Goal: Communication & Community: Answer question/provide support

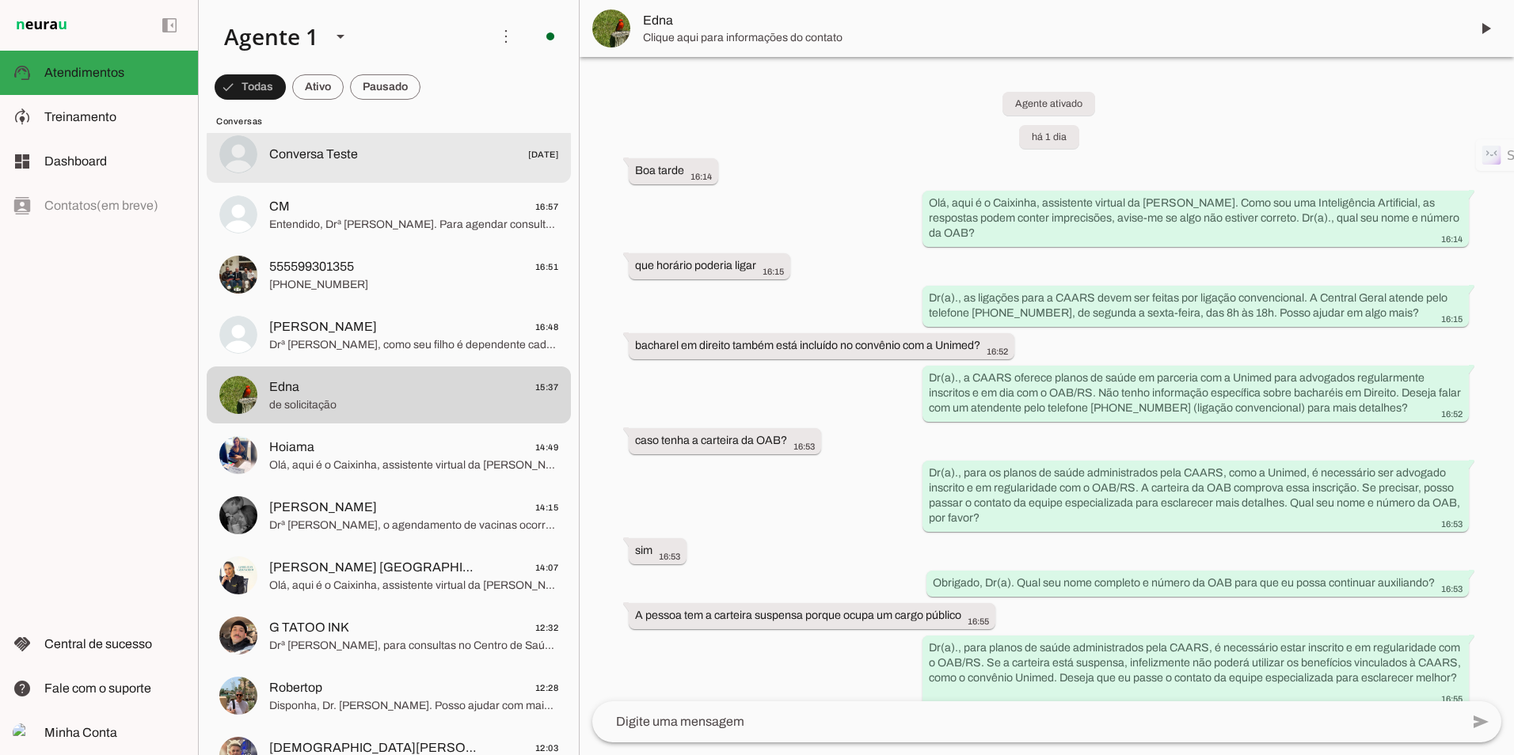
scroll to position [79, 0]
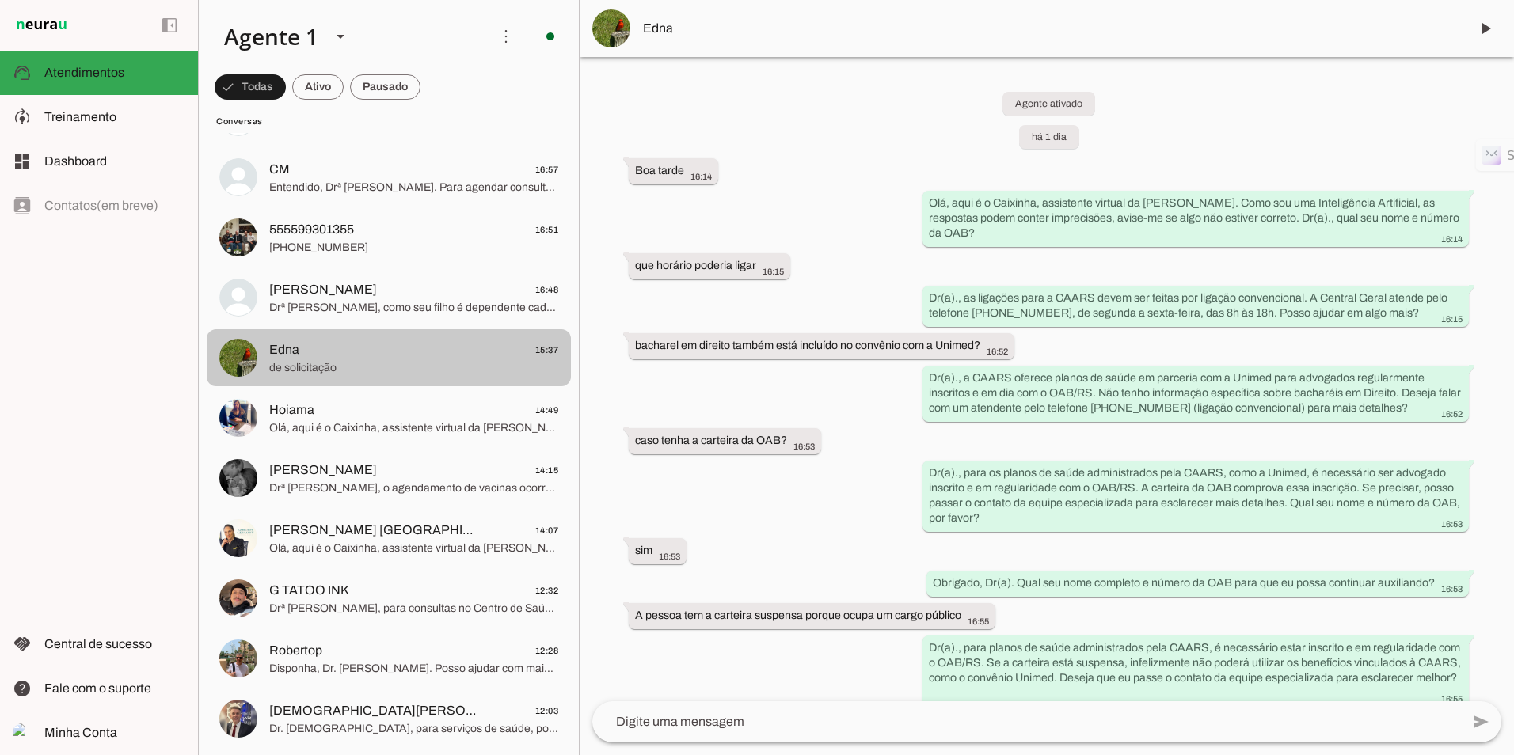
click at [365, 129] on div at bounding box center [413, 117] width 289 height 23
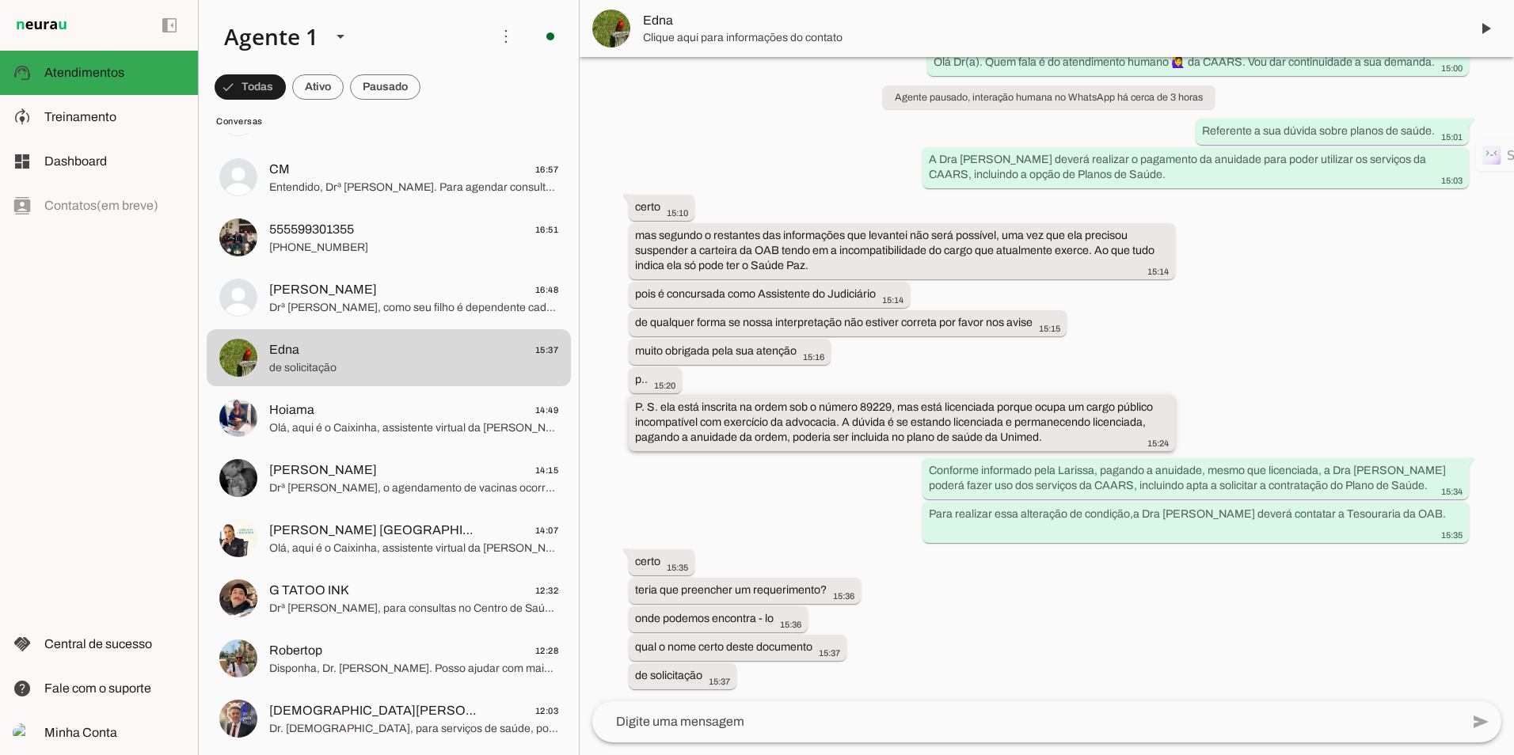
scroll to position [1488, 0]
click at [725, 729] on textarea at bounding box center [1026, 722] width 868 height 19
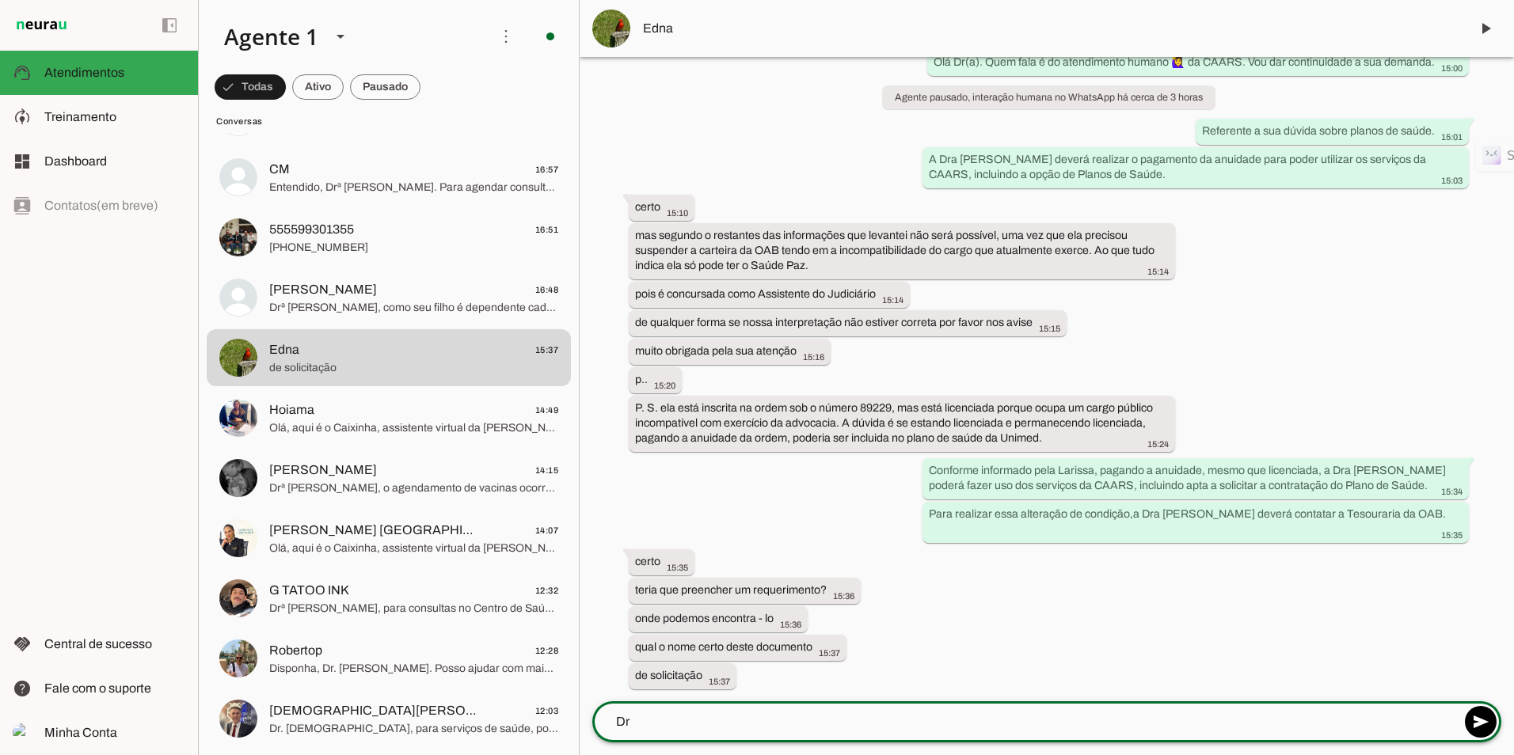
type textarea "D"
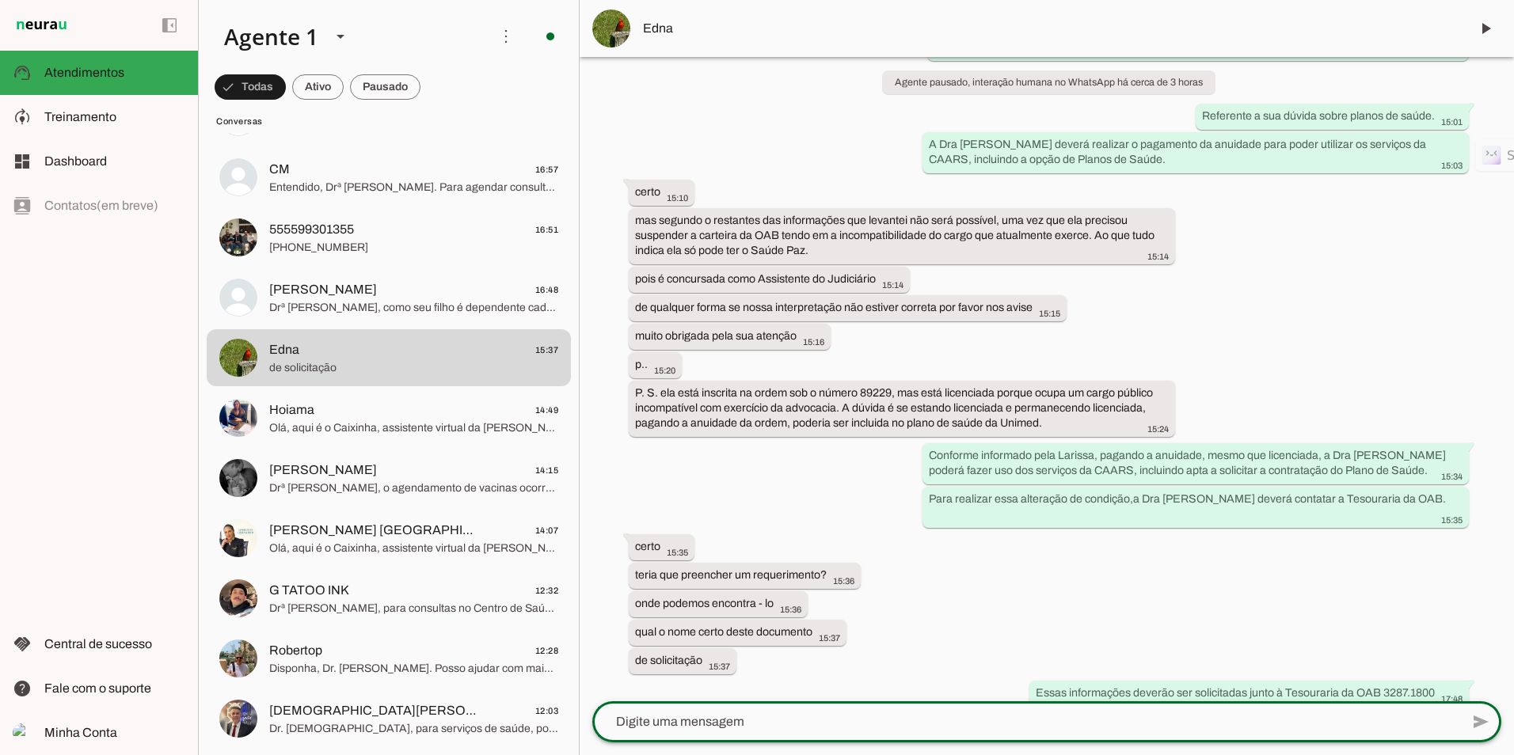
scroll to position [1520, 0]
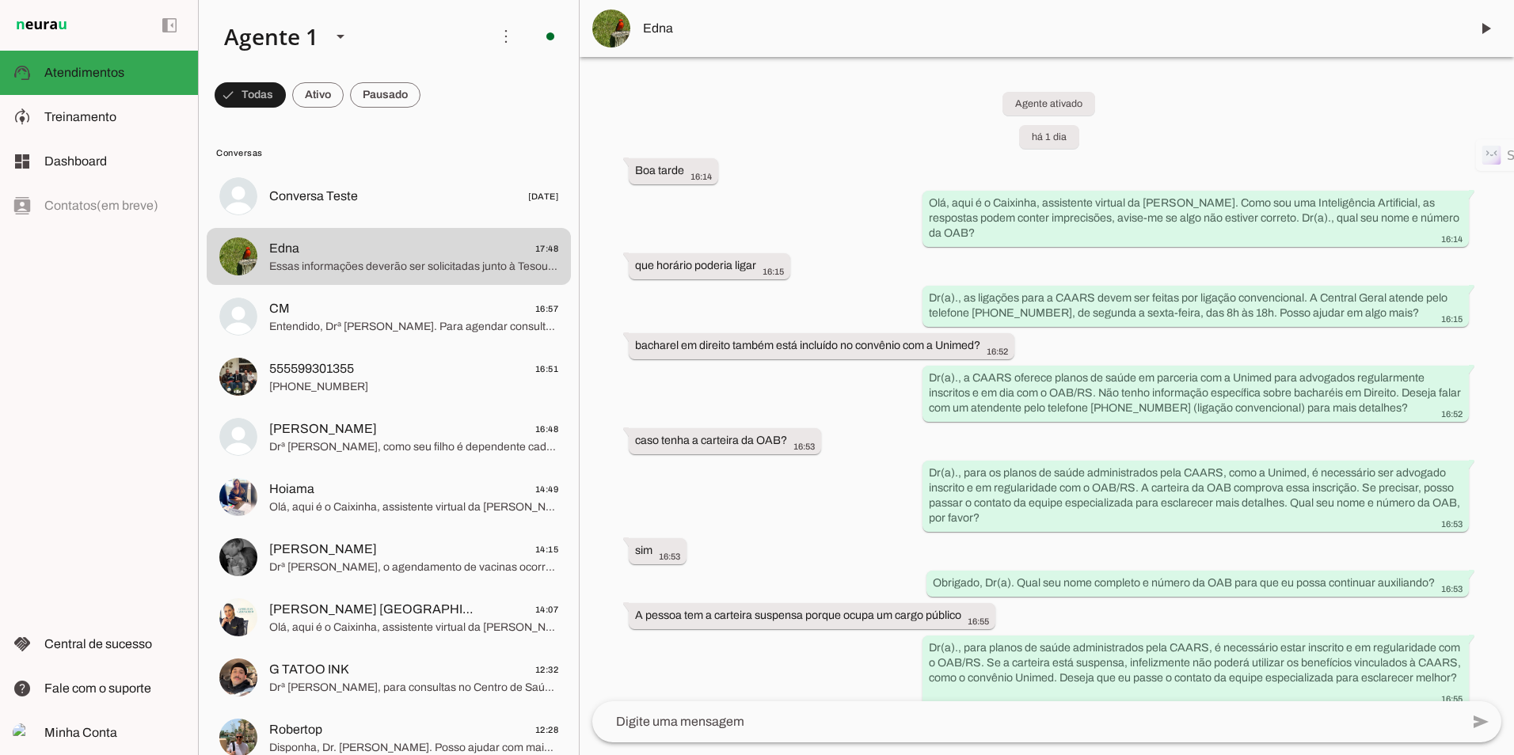
scroll to position [1520, 0]
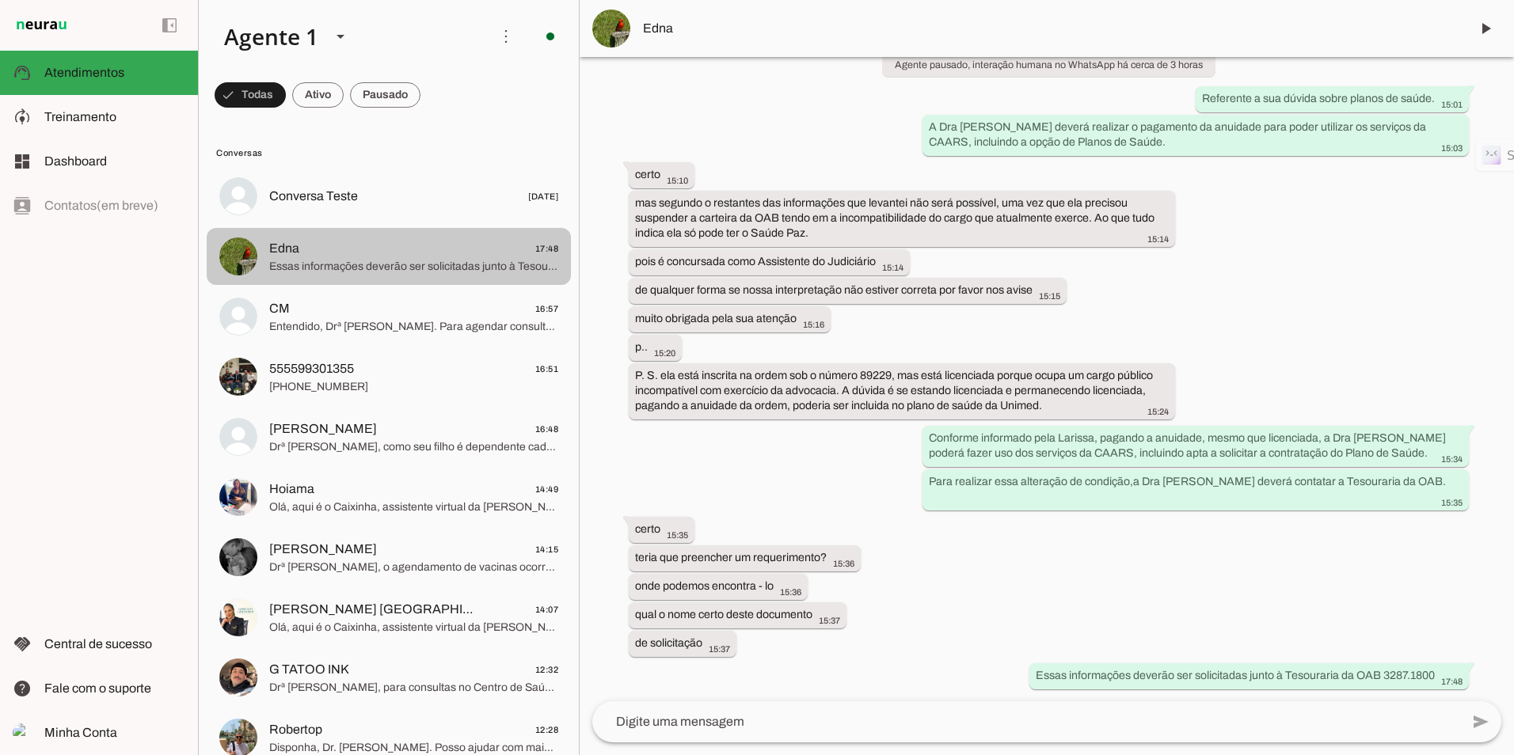
click at [356, 273] on span "Essas informações deverão ser solicitadas junto à Tesouraria da OAB 3287.1800" at bounding box center [413, 267] width 289 height 16
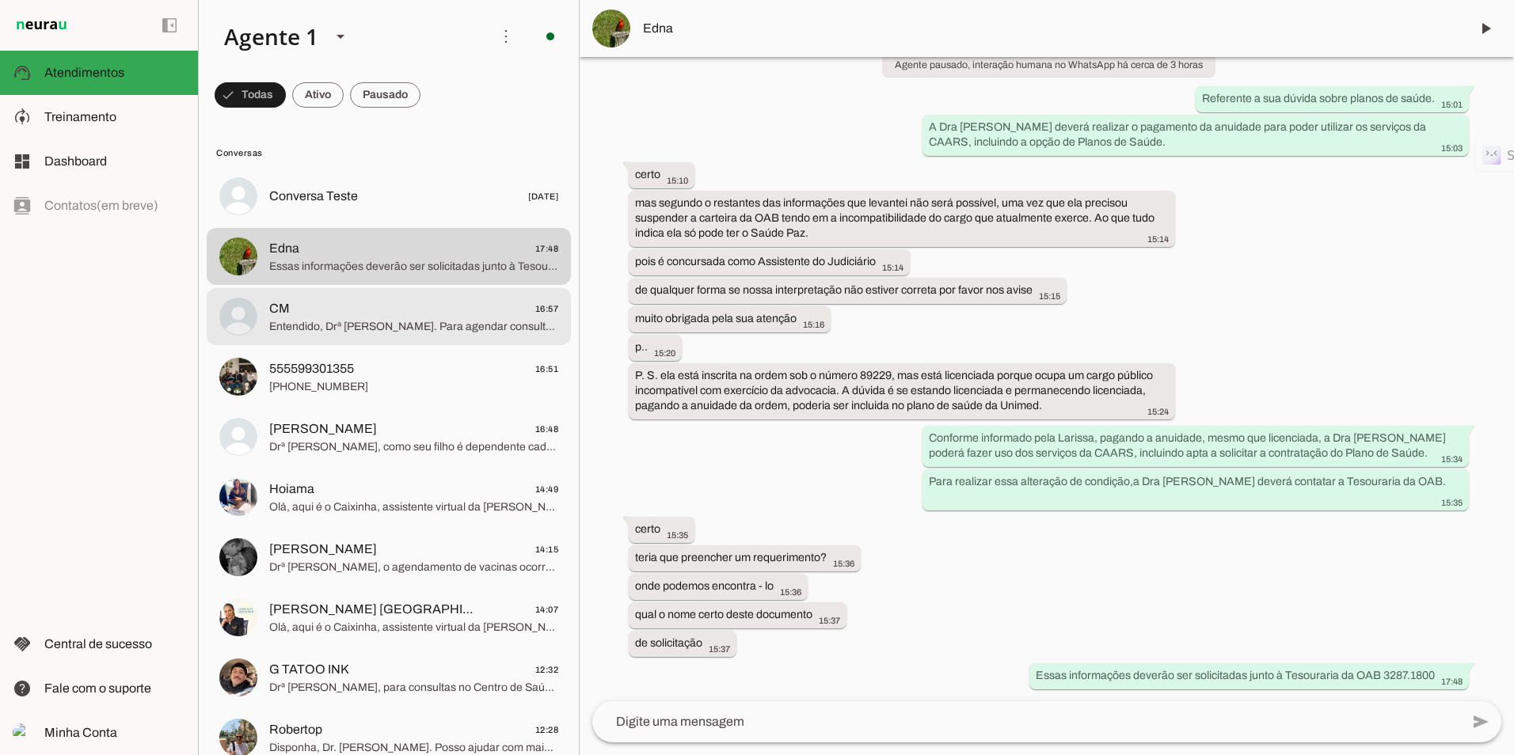
click at [339, 314] on span "CM 16:57" at bounding box center [413, 309] width 289 height 20
